Goal: Information Seeking & Learning: Learn about a topic

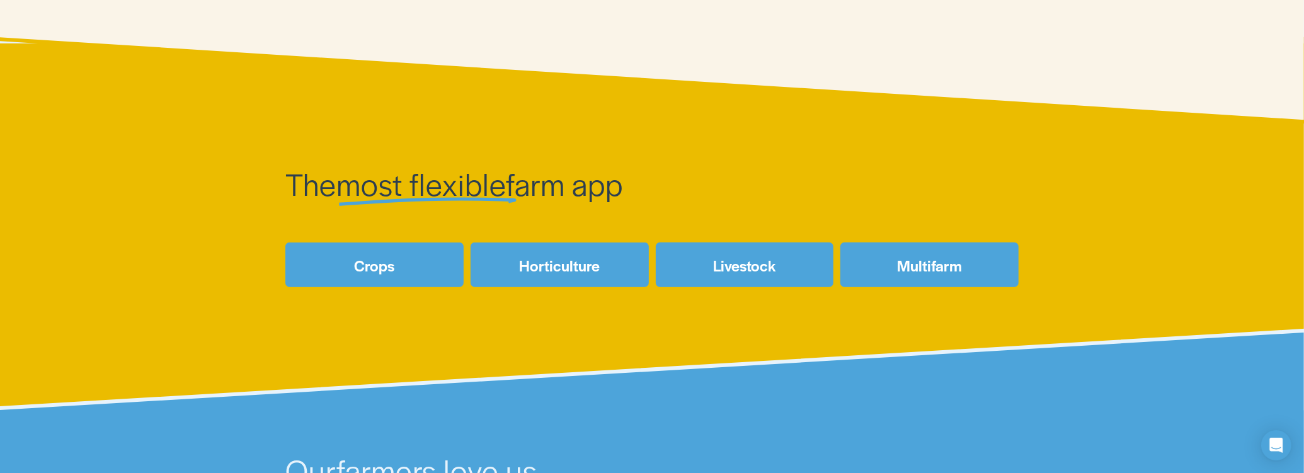
scroll to position [588, 0]
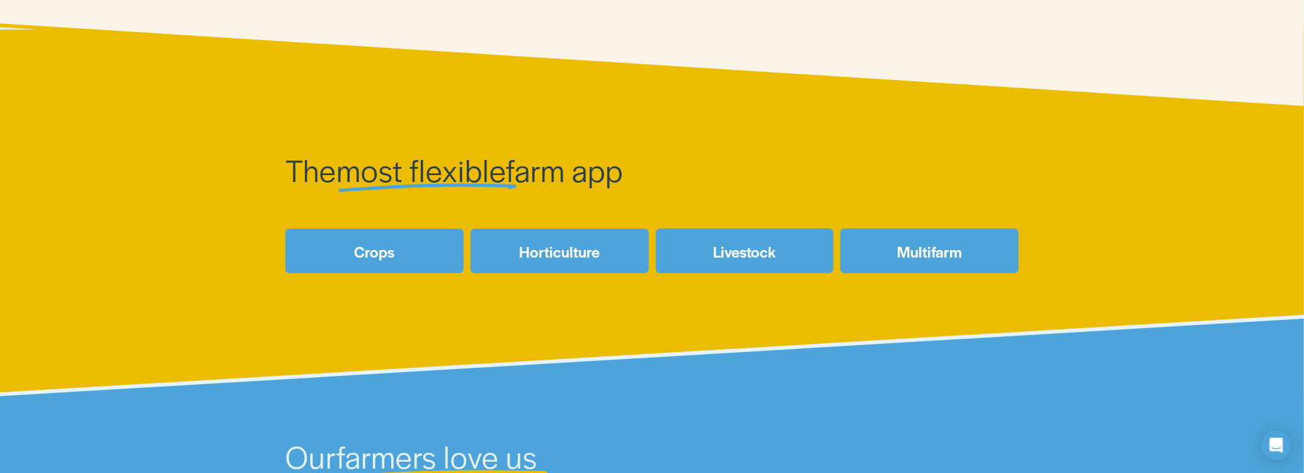
click at [904, 241] on link "Multifarm" at bounding box center [929, 251] width 178 height 45
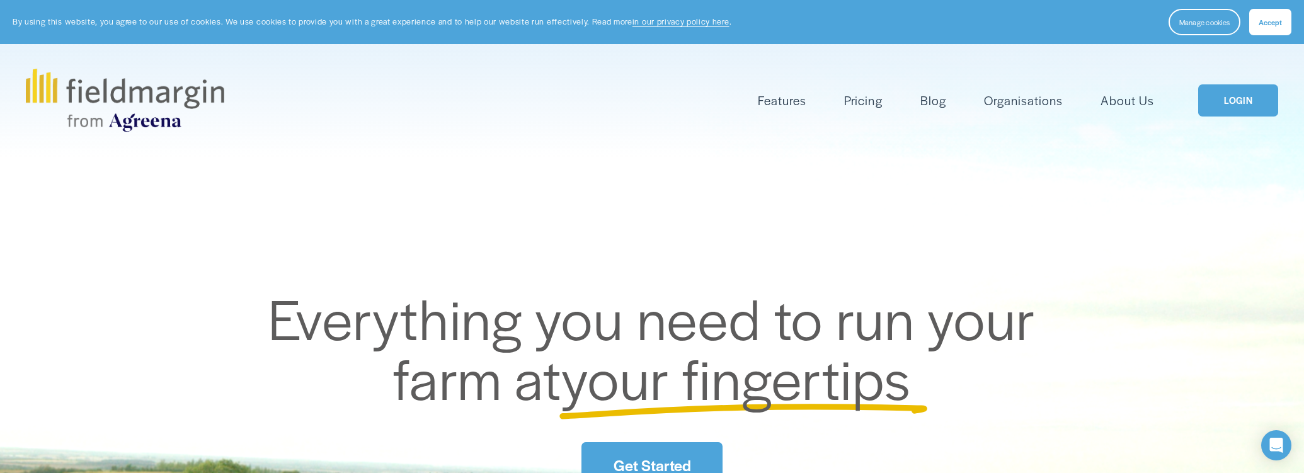
scroll to position [588, 0]
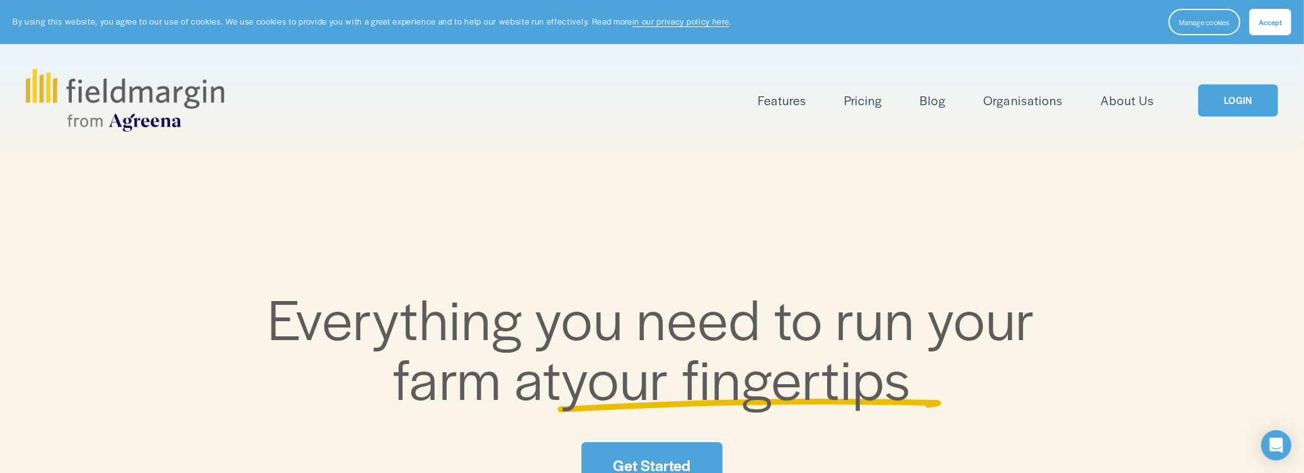
click at [856, 105] on link "Pricing" at bounding box center [863, 100] width 38 height 21
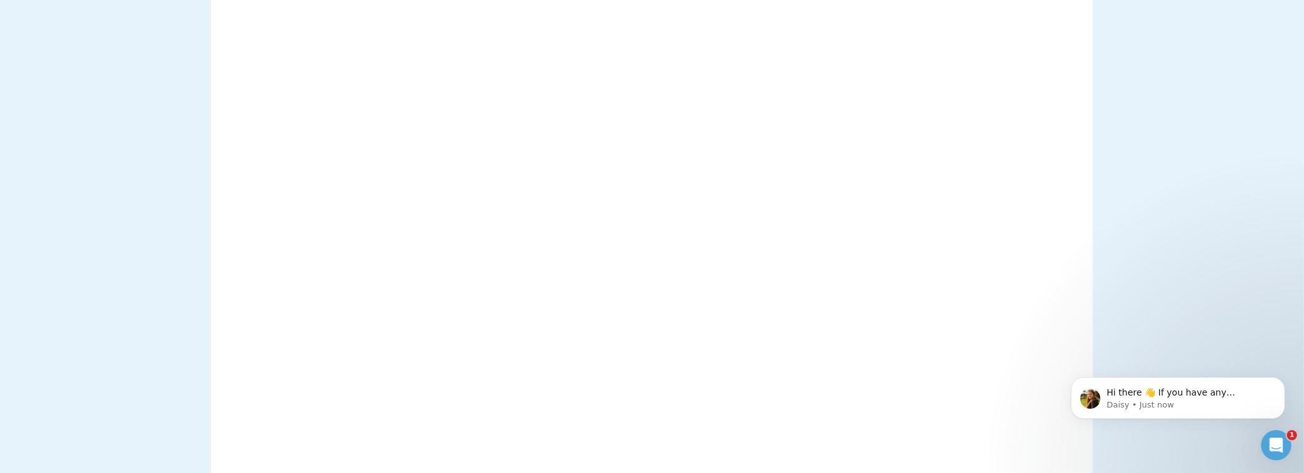
scroll to position [2477, 0]
